Goal: Find specific page/section: Find specific page/section

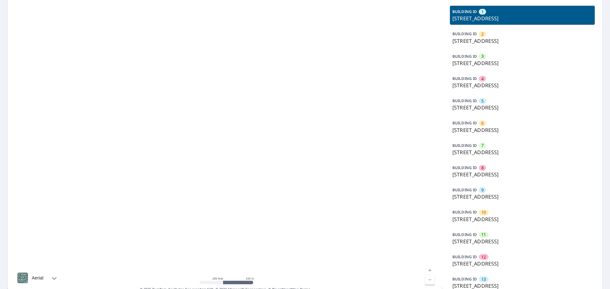
scroll to position [64, 0]
click at [464, 102] on p "BUILDING ID" at bounding box center [464, 100] width 24 height 5
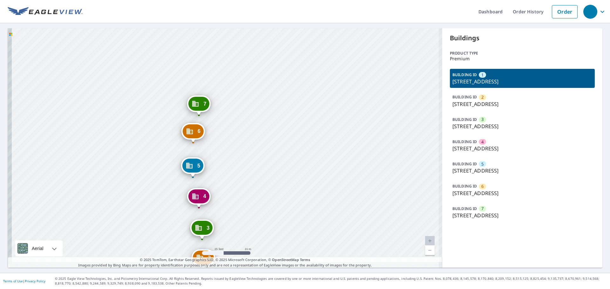
drag, startPoint x: 119, startPoint y: 97, endPoint x: 142, endPoint y: 55, distance: 48.1
click at [142, 55] on div "2 [STREET_ADDRESS] [GEOGRAPHIC_DATA][STREET_ADDRESS] [GEOGRAPHIC_DATA][STREET_A…" at bounding box center [225, 148] width 435 height 240
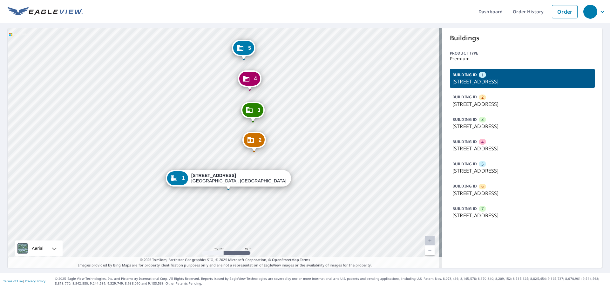
drag, startPoint x: 250, startPoint y: 148, endPoint x: 280, endPoint y: 78, distance: 76.6
click at [280, 78] on div "2 [STREET_ADDRESS] [GEOGRAPHIC_DATA][STREET_ADDRESS] [GEOGRAPHIC_DATA][STREET_A…" at bounding box center [225, 148] width 435 height 240
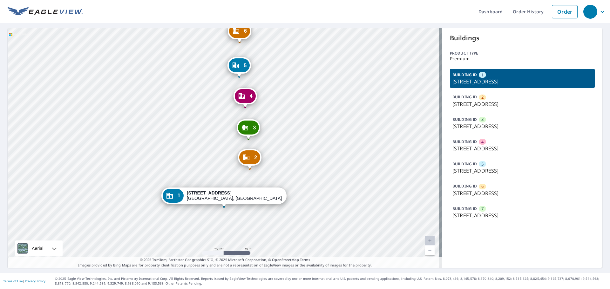
click at [329, 123] on div "2 [STREET_ADDRESS] [GEOGRAPHIC_DATA][STREET_ADDRESS] [GEOGRAPHIC_DATA][STREET_A…" at bounding box center [225, 148] width 435 height 240
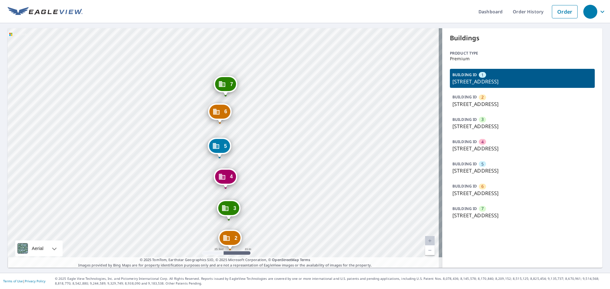
drag, startPoint x: 315, startPoint y: 105, endPoint x: 295, endPoint y: 187, distance: 85.3
click at [295, 187] on div "2 [STREET_ADDRESS] [GEOGRAPHIC_DATA][STREET_ADDRESS] [GEOGRAPHIC_DATA][STREET_A…" at bounding box center [225, 148] width 435 height 240
